Goal: Transaction & Acquisition: Purchase product/service

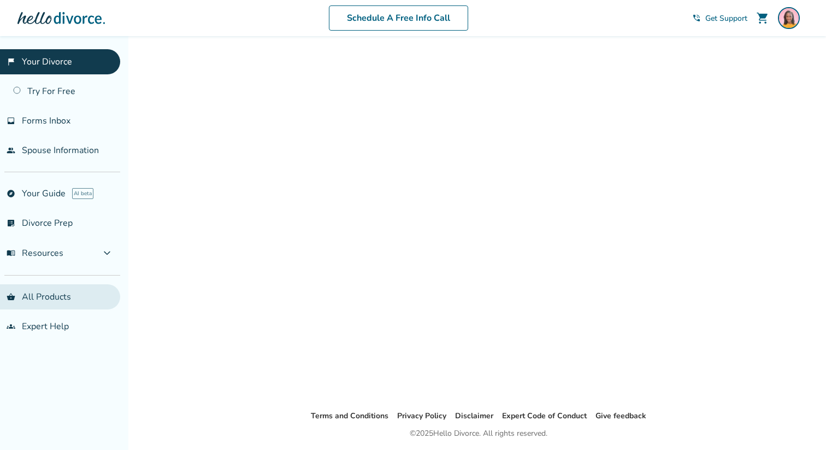
click at [84, 292] on link "shopping_basket All Products" at bounding box center [60, 296] width 120 height 25
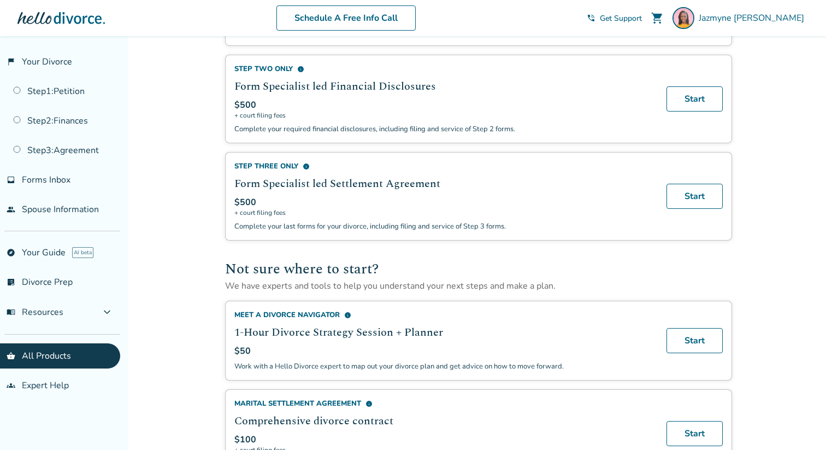
scroll to position [515, 0]
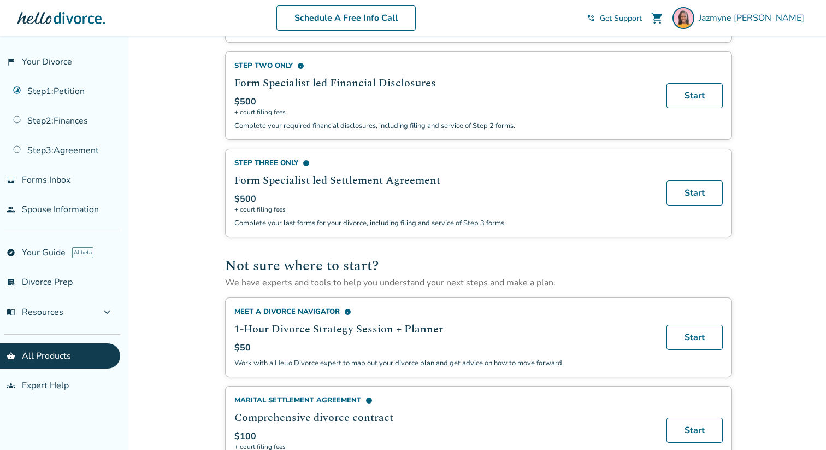
click at [549, 179] on h2 "Form Specialist led Settlement Agreement" at bounding box center [443, 180] width 419 height 16
click at [287, 165] on div "Step Three Only info" at bounding box center [443, 163] width 419 height 10
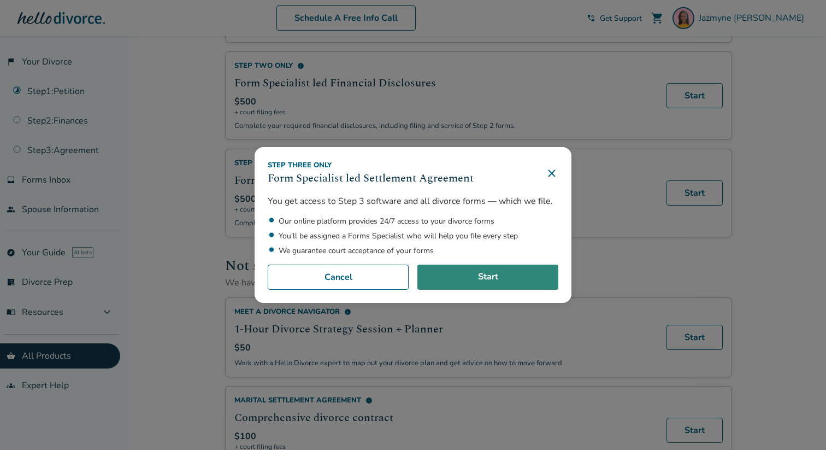
click at [446, 276] on link "Start" at bounding box center [487, 276] width 141 height 25
